Goal: Navigation & Orientation: Understand site structure

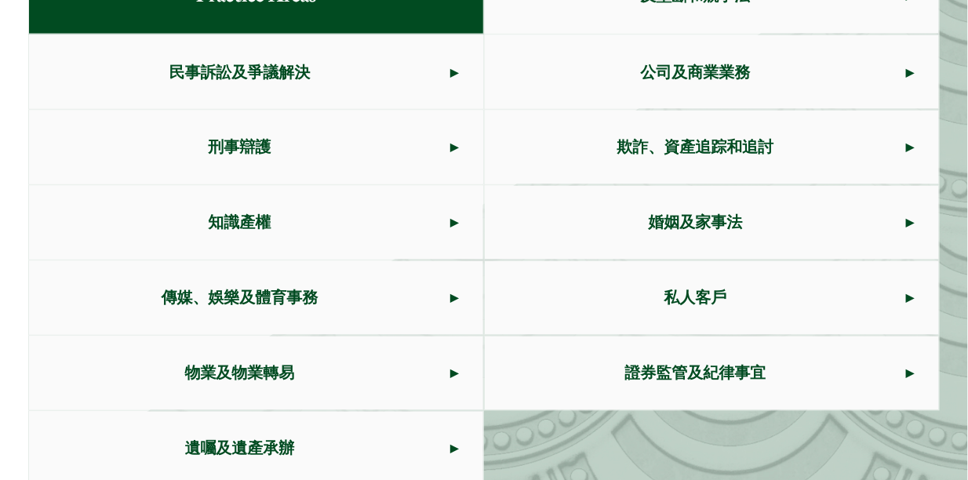
scroll to position [855, 0]
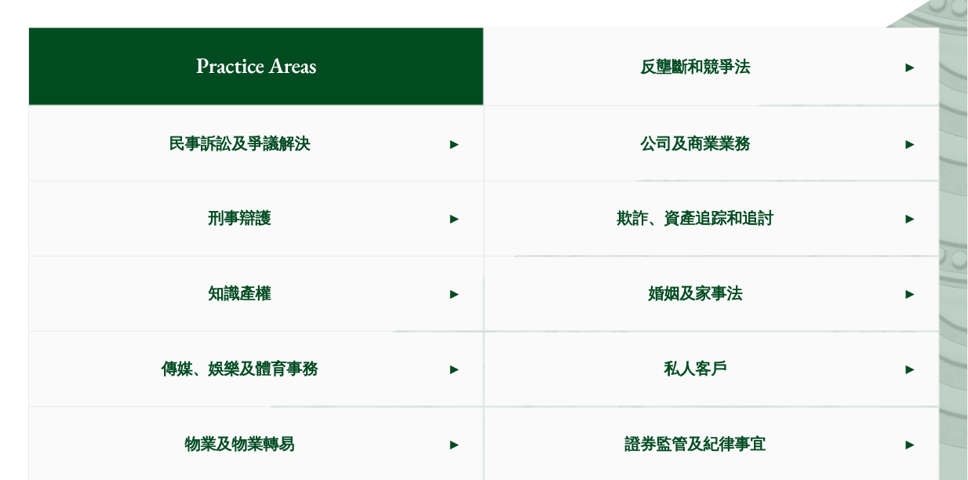
click at [916, 64] on link "反壟斷和競爭法" at bounding box center [712, 66] width 454 height 77
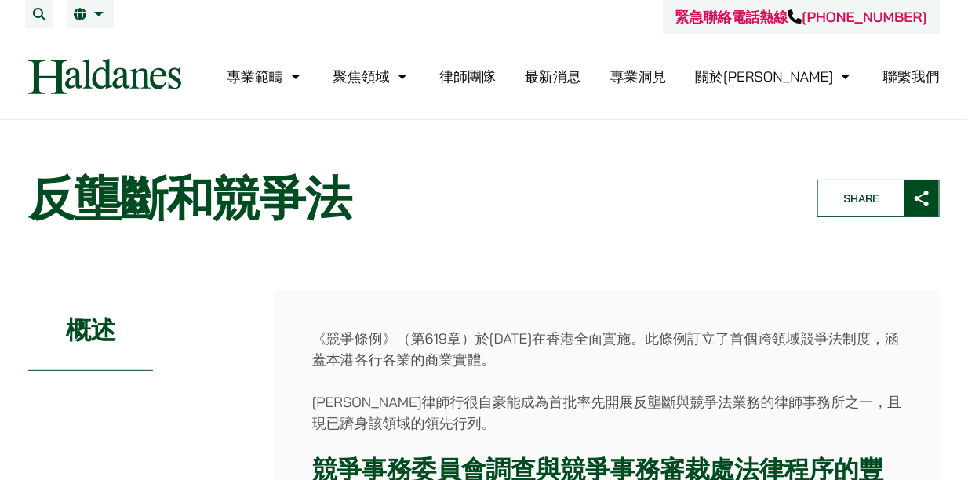
drag, startPoint x: 790, startPoint y: 163, endPoint x: 820, endPoint y: -85, distance: 250.5
click at [496, 78] on link "律師團隊" at bounding box center [467, 76] width 56 height 18
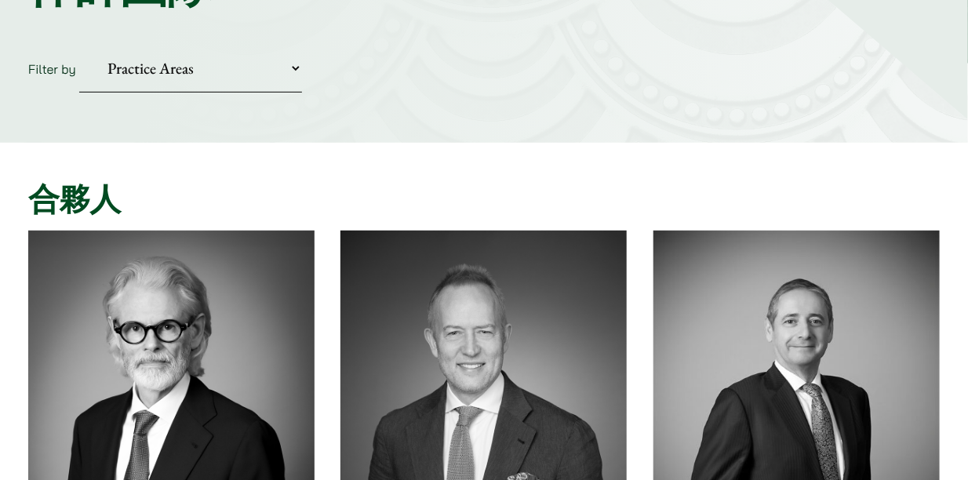
scroll to position [71, 0]
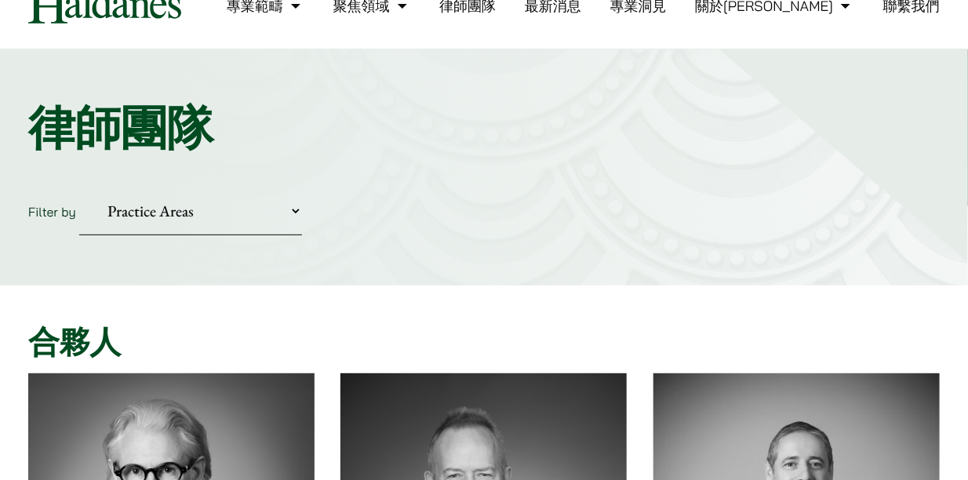
click at [302, 136] on h1 "律師團隊" at bounding box center [483, 128] width 911 height 56
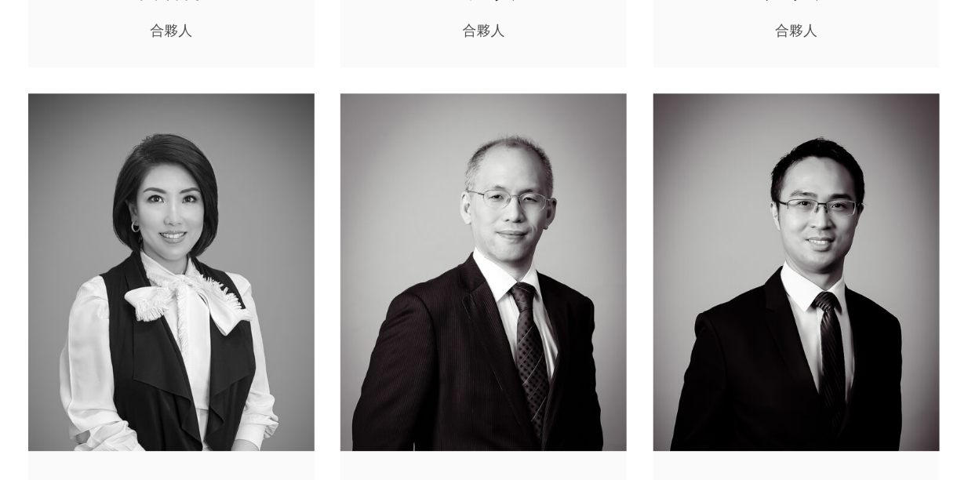
scroll to position [0, 0]
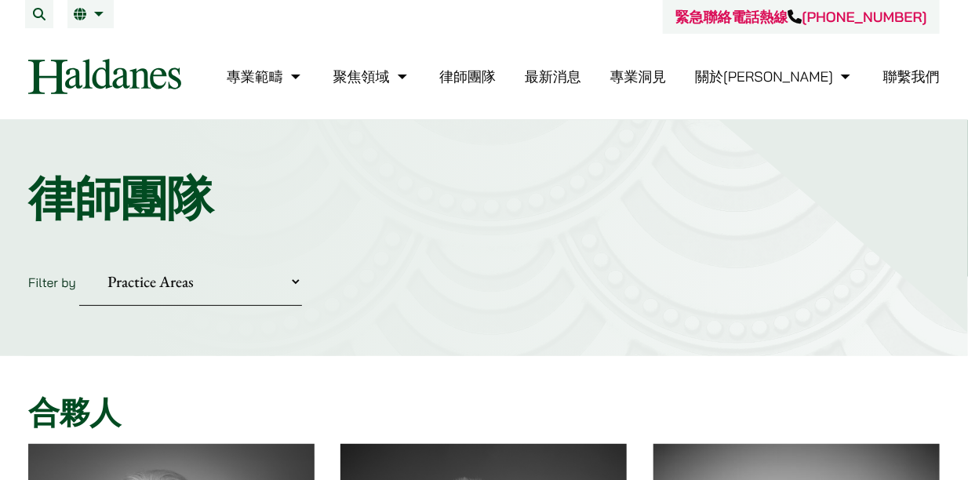
drag, startPoint x: 966, startPoint y: 205, endPoint x: 949, endPoint y: -142, distance: 347.0
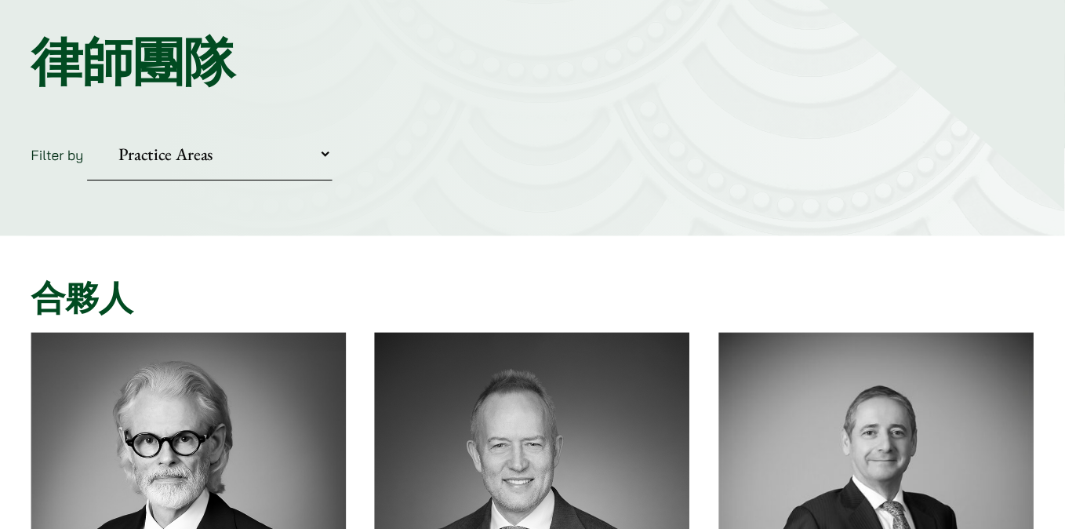
scroll to position [142, 0]
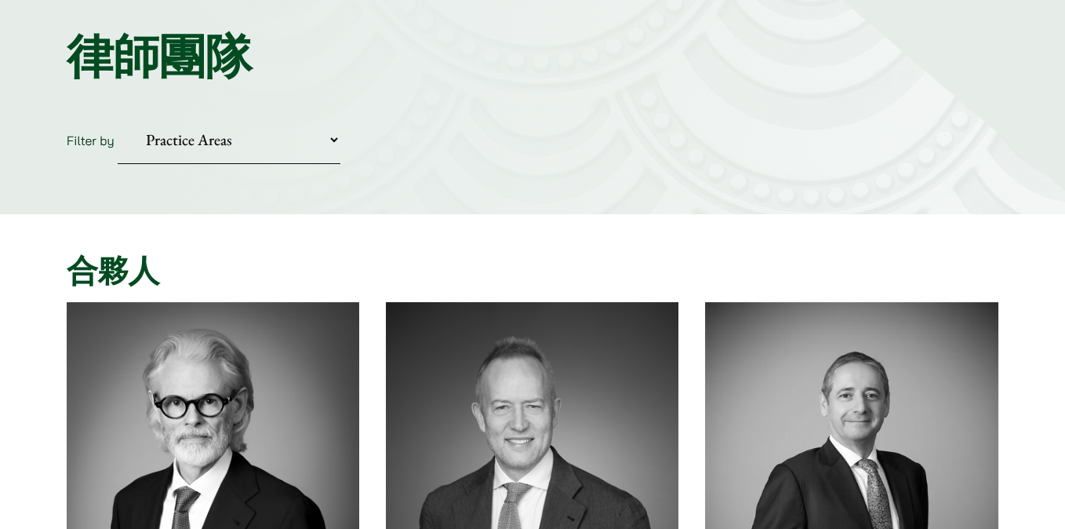
click at [322, 133] on select "Practice Areas 傳媒、娛樂及體育事務 公司及商業業務 刑事辯護 反壟斷和競爭法 婚姻及家事法 欺詐、資產追踪和追討 民事訴訟及爭議解決 物業及物…" at bounding box center [229, 140] width 223 height 48
click at [614, 102] on div "Home » Lawyers 律師團隊 Filter by Practice Areas 傳媒、娛樂及體育事務 公司及商業業務 刑事辯護 反壟斷和競爭法 婚姻…" at bounding box center [532, 96] width 1065 height 236
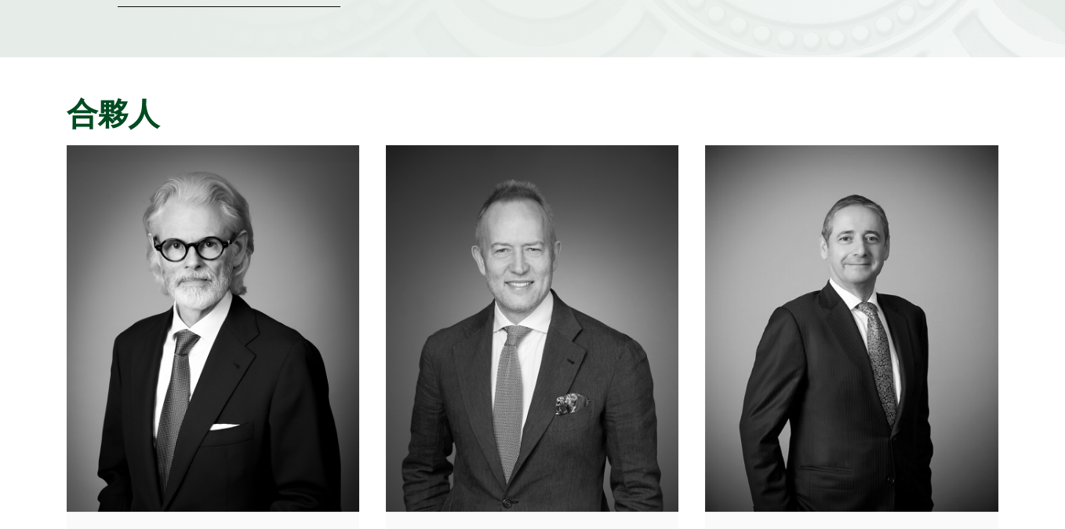
scroll to position [0, 0]
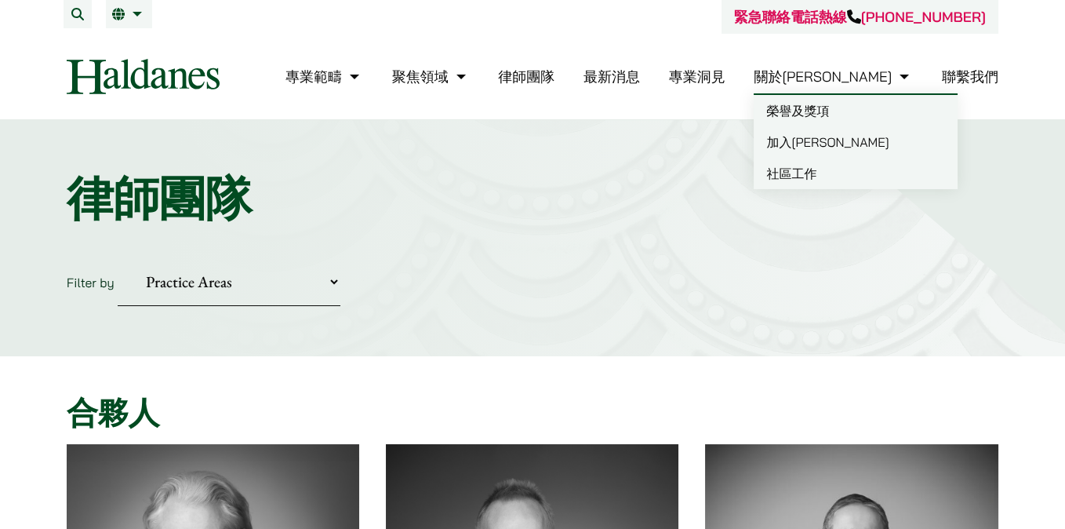
click at [903, 112] on link "榮譽及獎項" at bounding box center [856, 110] width 204 height 31
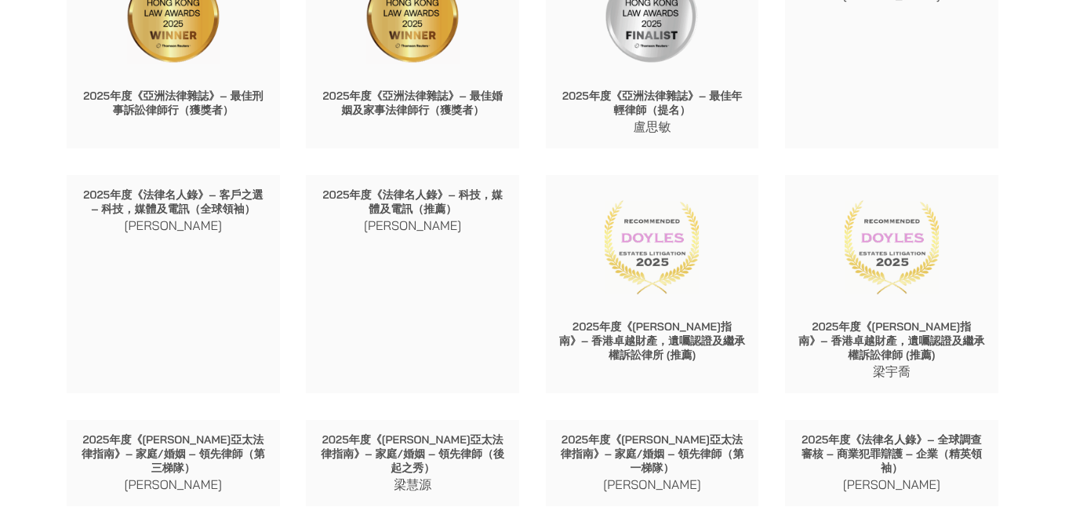
scroll to position [549, 0]
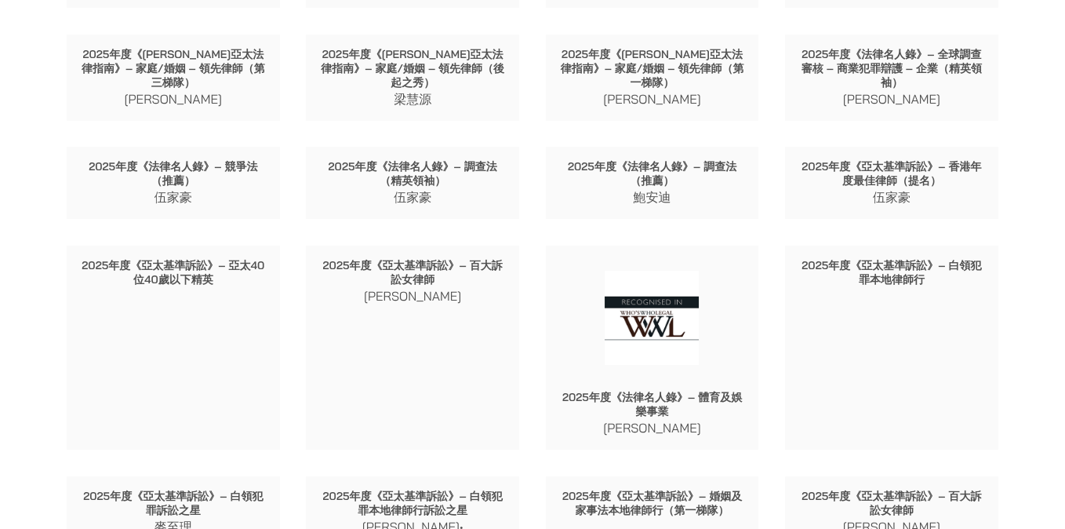
scroll to position [0, 0]
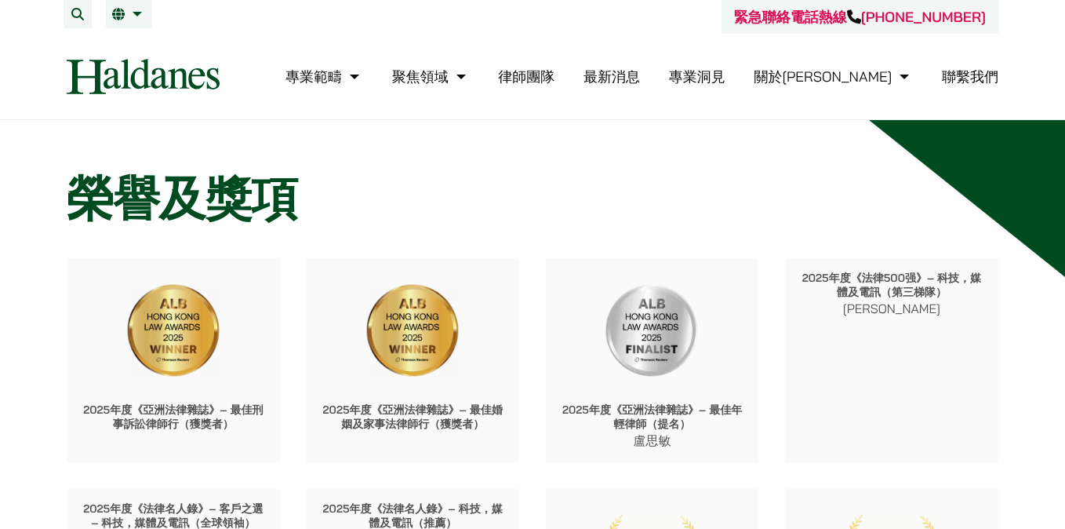
click at [725, 73] on link "專業洞見" at bounding box center [697, 76] width 56 height 18
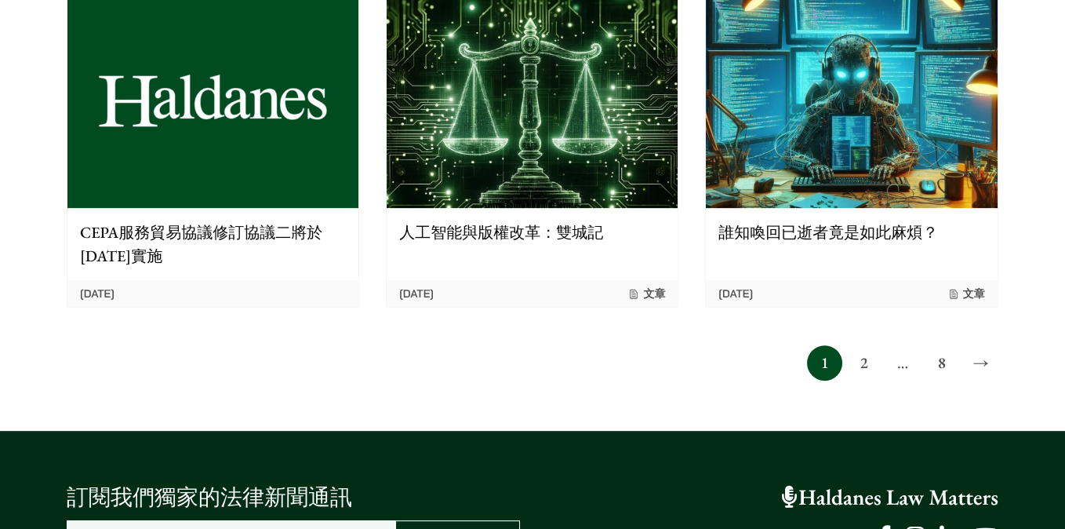
scroll to position [1647, 0]
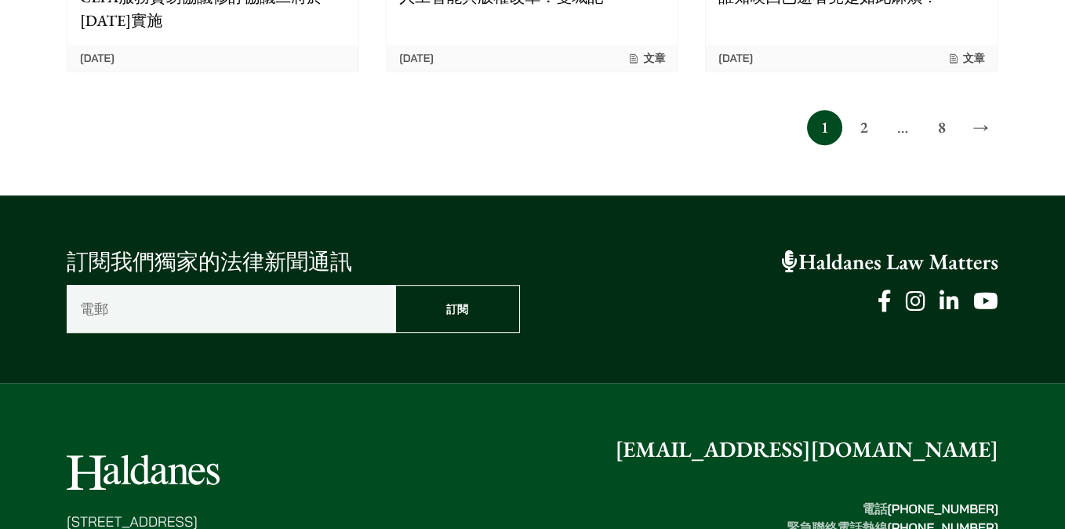
click at [868, 110] on link "2" at bounding box center [863, 127] width 35 height 35
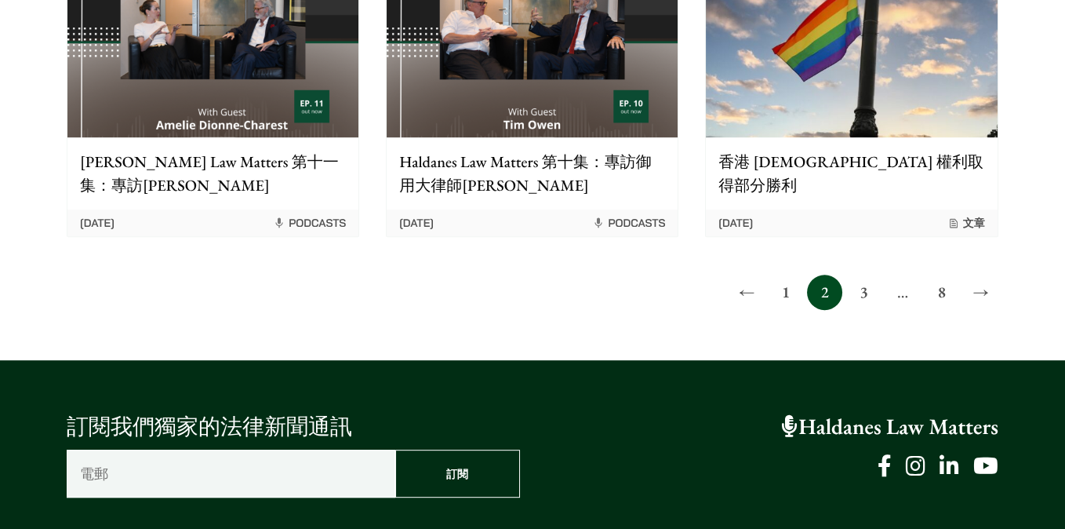
scroll to position [1647, 0]
